Goal: Task Accomplishment & Management: Use online tool/utility

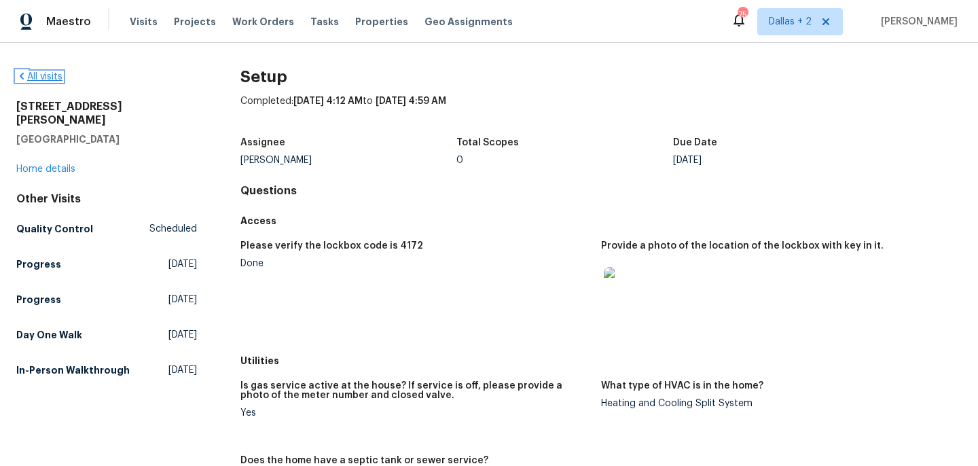
click at [45, 75] on link "All visits" at bounding box center [39, 77] width 46 height 10
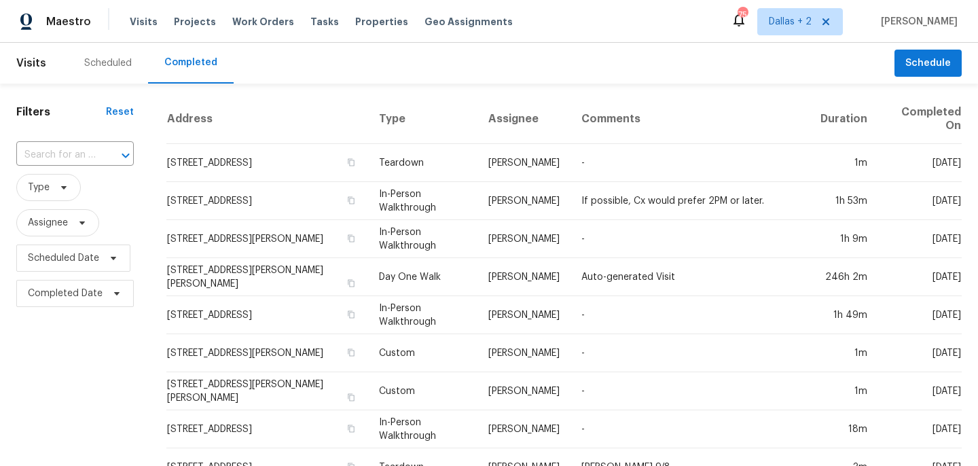
click at [75, 156] on input "text" at bounding box center [55, 155] width 79 height 21
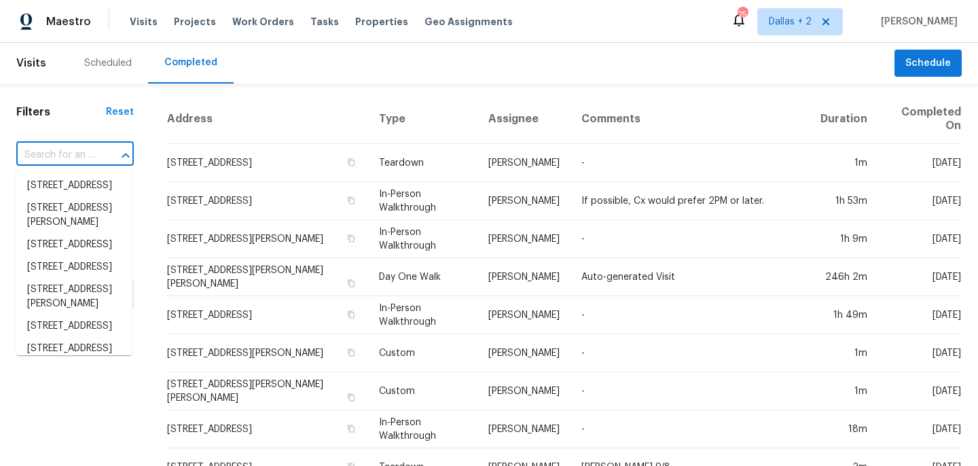
paste input "[STREET_ADDRESS]"
type input "[STREET_ADDRESS]"
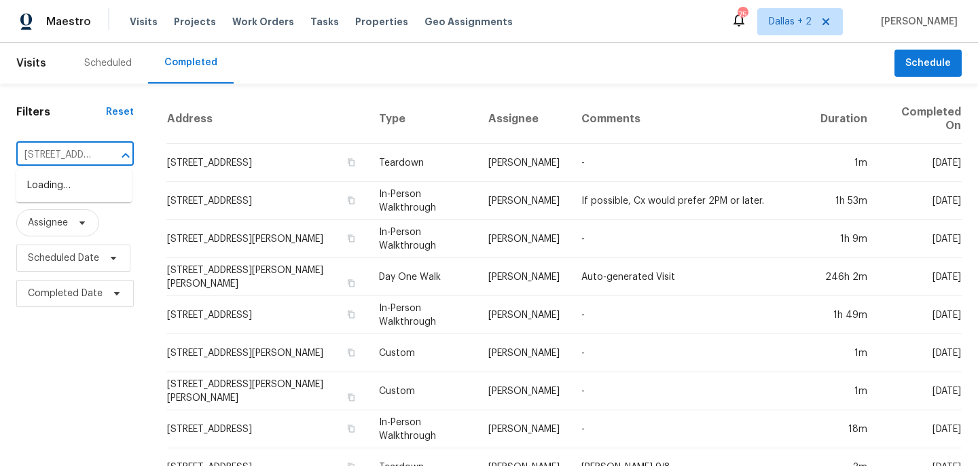
scroll to position [0, 122]
click at [56, 197] on li "[STREET_ADDRESS]" at bounding box center [73, 186] width 115 height 22
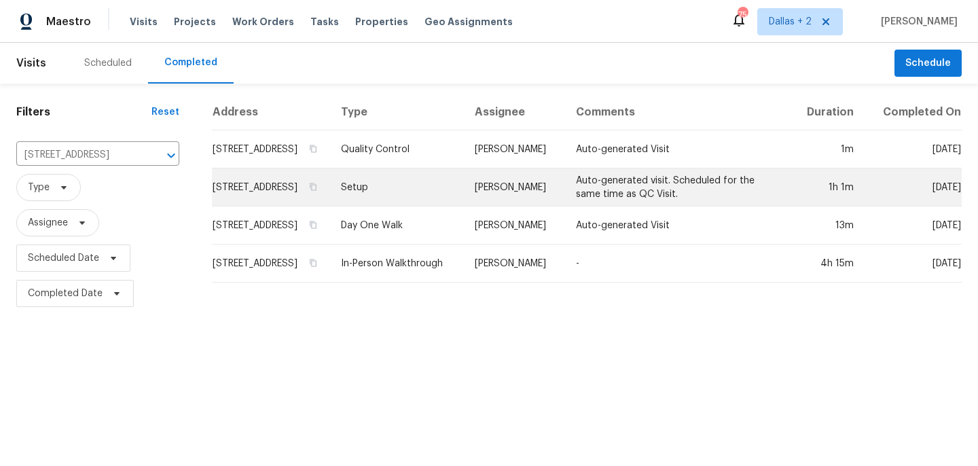
click at [424, 198] on td "Setup" at bounding box center [397, 187] width 134 height 38
